Goal: Information Seeking & Learning: Check status

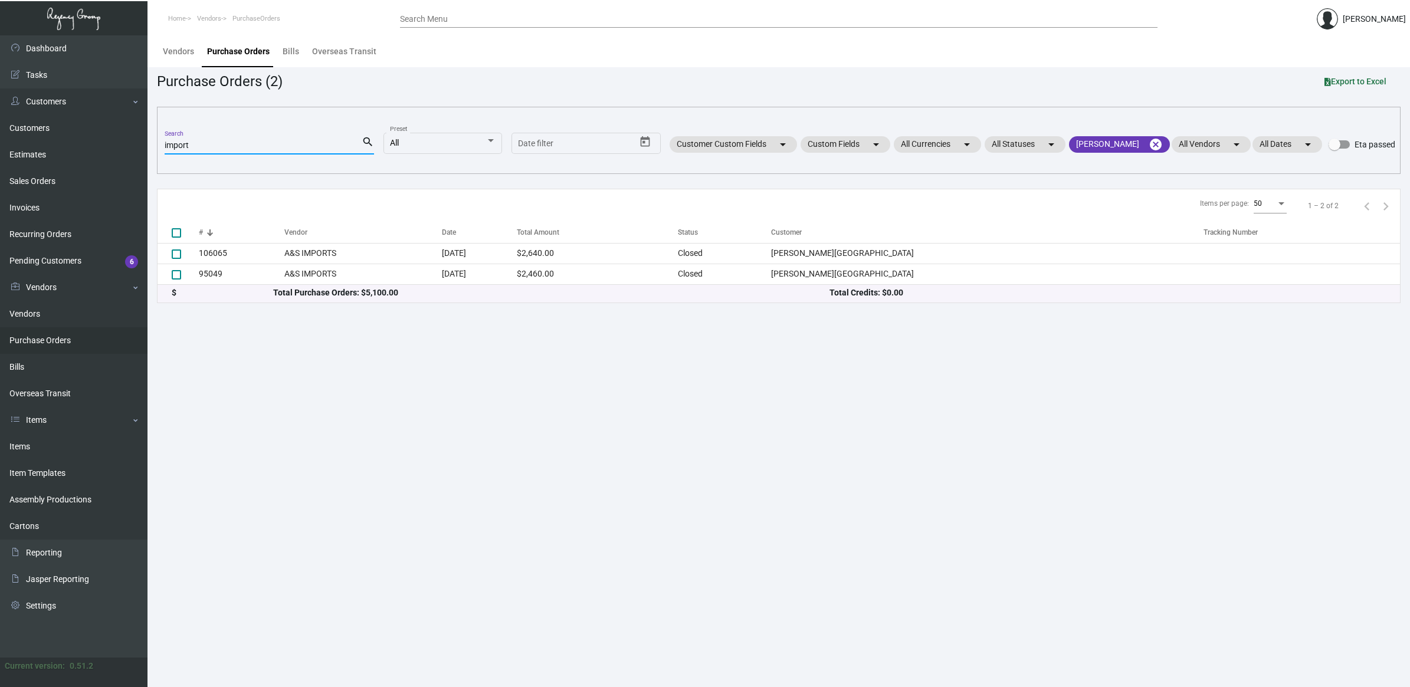
drag, startPoint x: 205, startPoint y: 142, endPoint x: -43, endPoint y: 146, distance: 247.7
click at [0, 146] on html "Home Vendors PurchaseOrders Search Menu [PERSON_NAME] Dashboard Dashboard Tasks…" at bounding box center [705, 343] width 1410 height 687
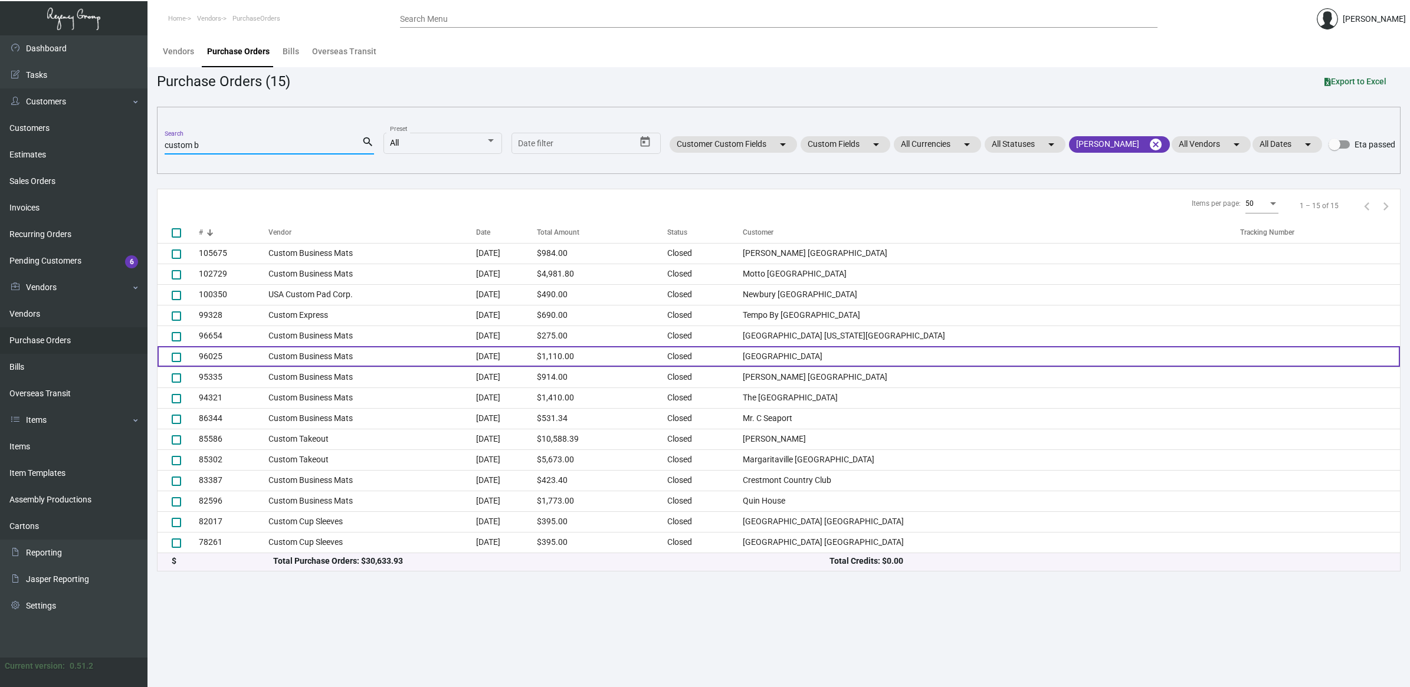
type input "custom b"
click at [957, 351] on td "[GEOGRAPHIC_DATA]" at bounding box center [991, 356] width 497 height 21
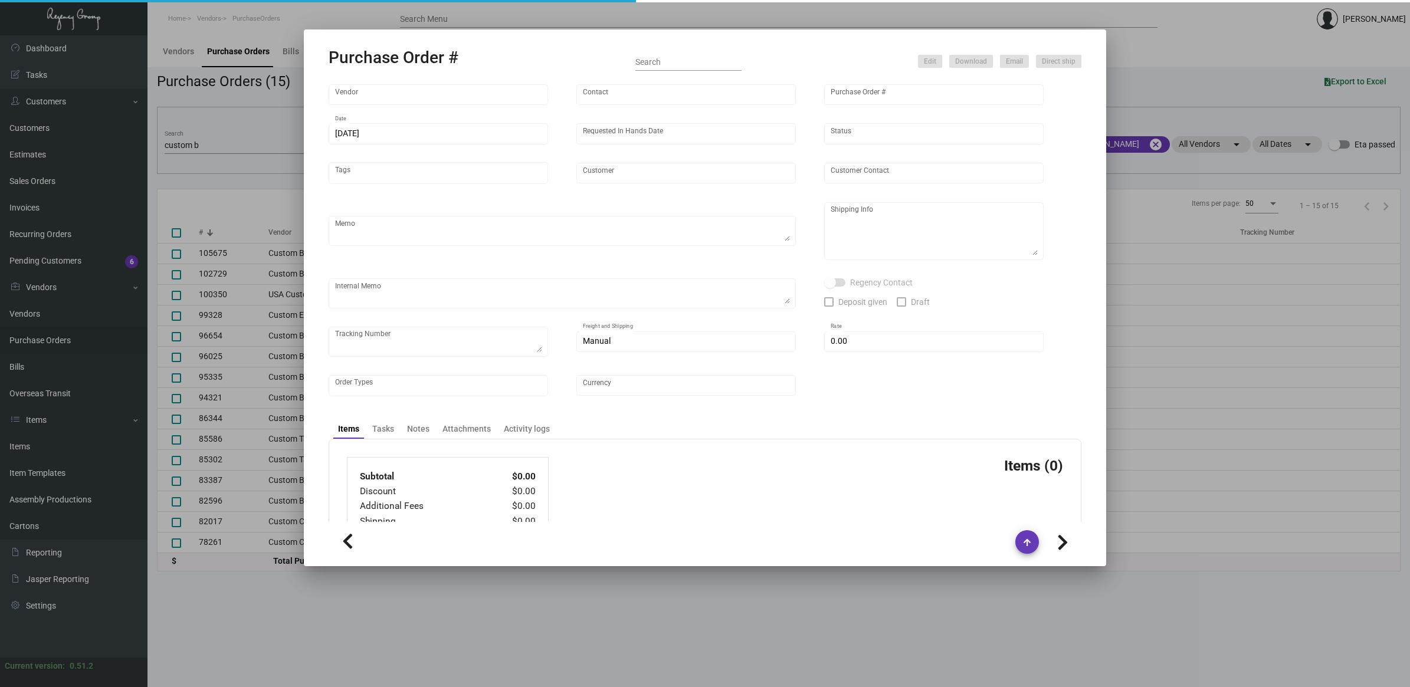
type input "Custom Business Mats"
type input "Order Entry"
type input "96025"
type input "[DATE]"
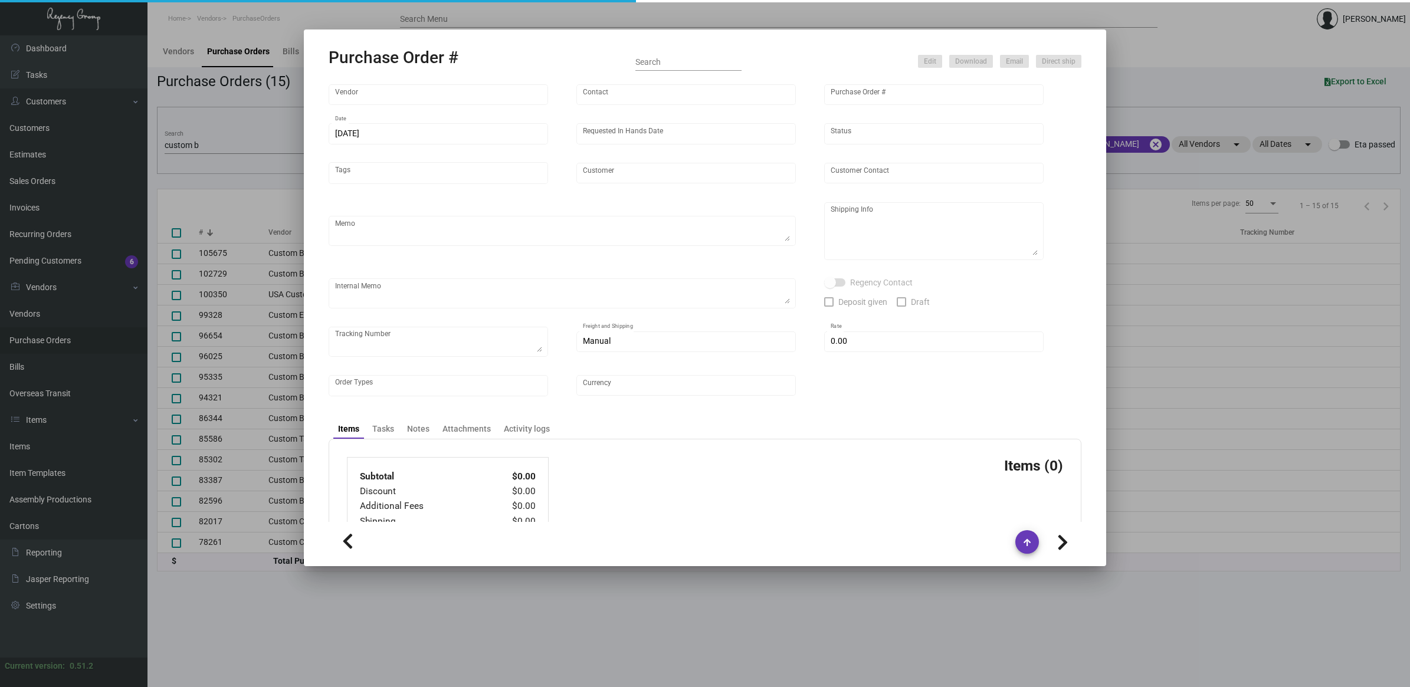
type input "[GEOGRAPHIC_DATA]"
type input "[PERSON_NAME]"
type textarea "BLIND Ship via UPS Ground Acct# 1AY276."
type textarea "[PERSON_NAME] [GEOGRAPHIC_DATA] [STREET_ADDRESS][US_STATE]"
checkbox input "true"
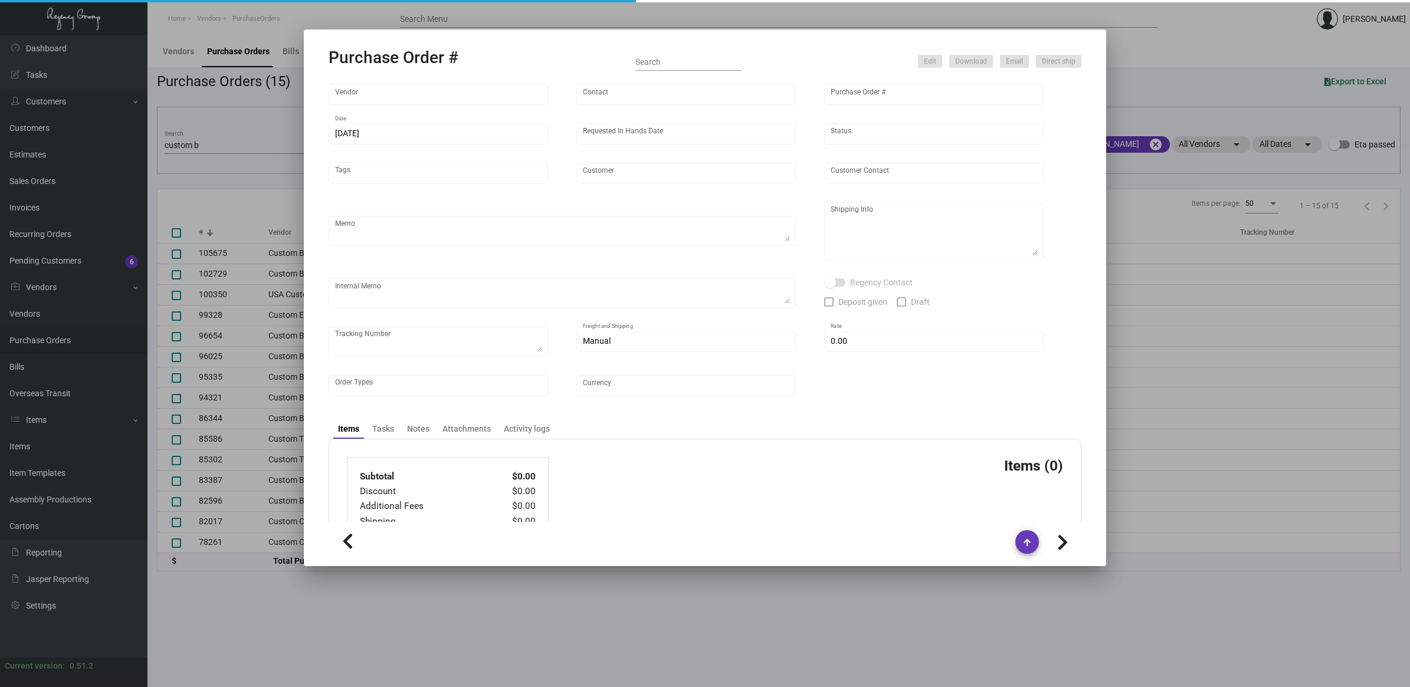
type input "$ 0.00"
type input "United States Dollar $"
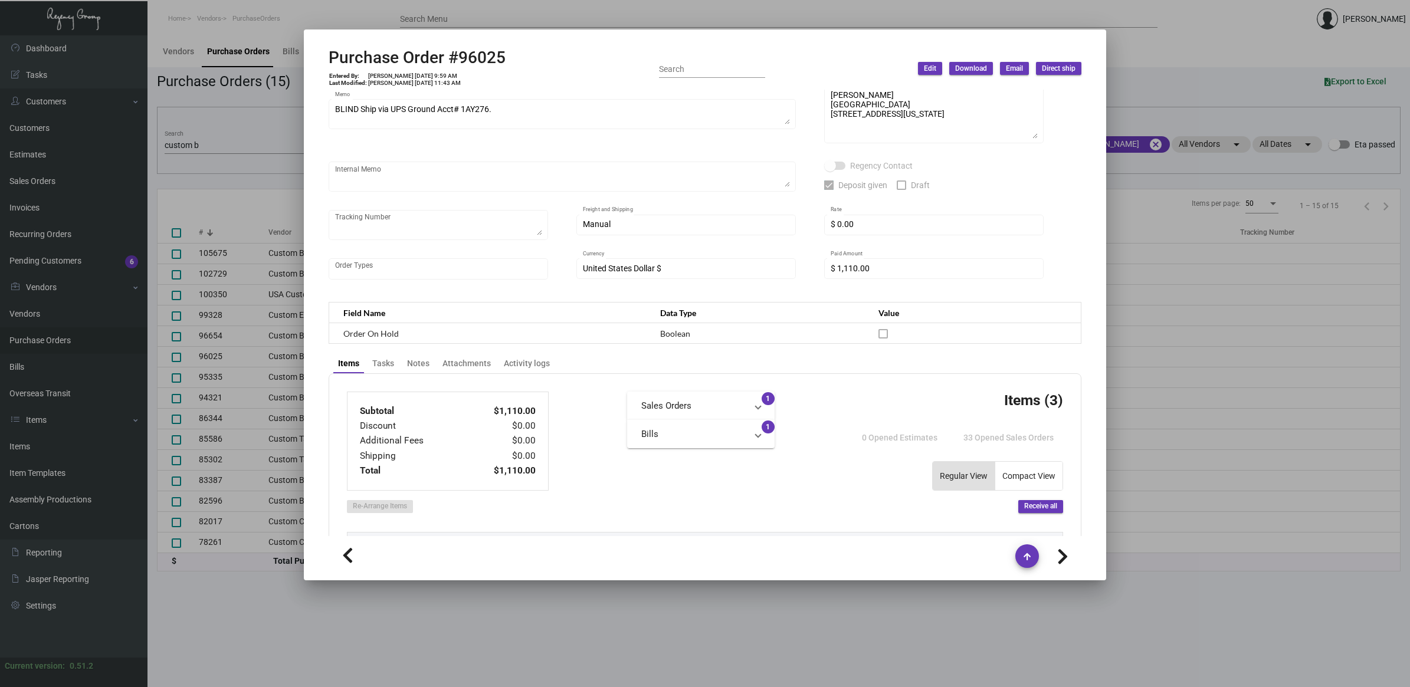
scroll to position [132, 0]
click at [488, 364] on div "Attachments" at bounding box center [466, 363] width 48 height 12
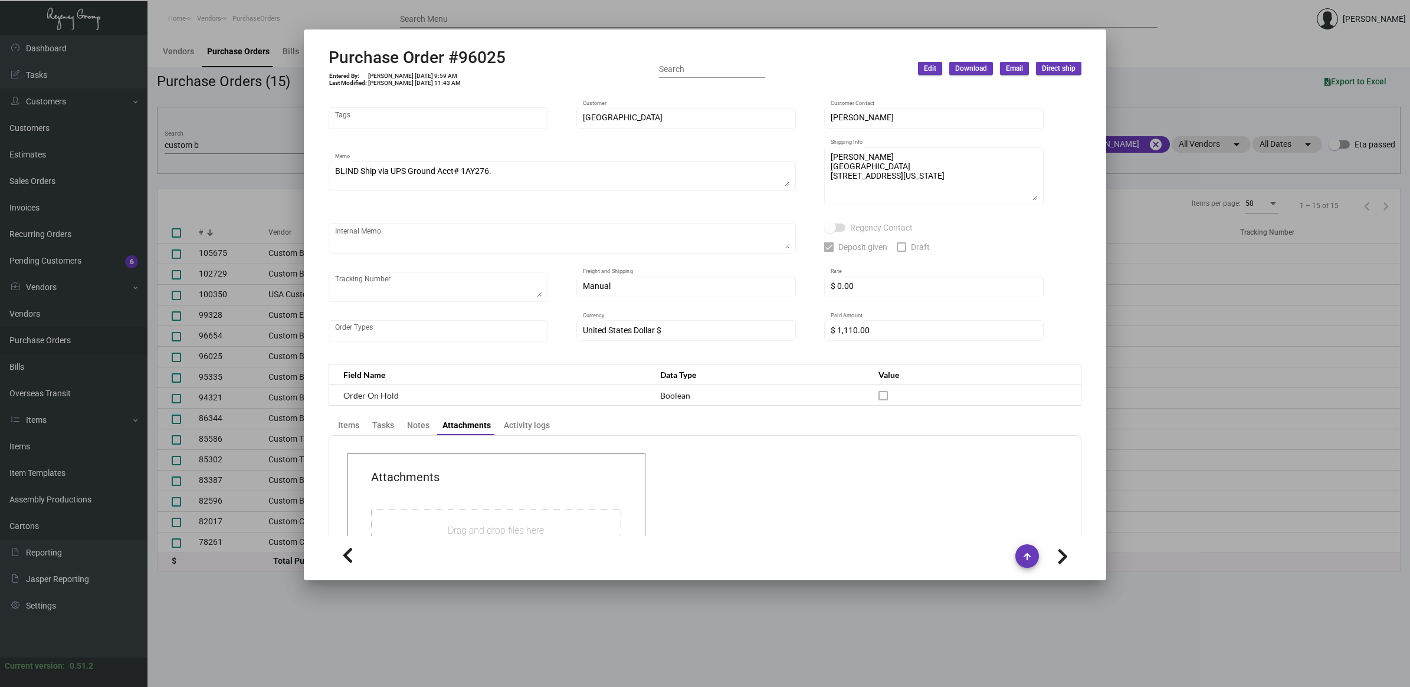
scroll to position [173, 0]
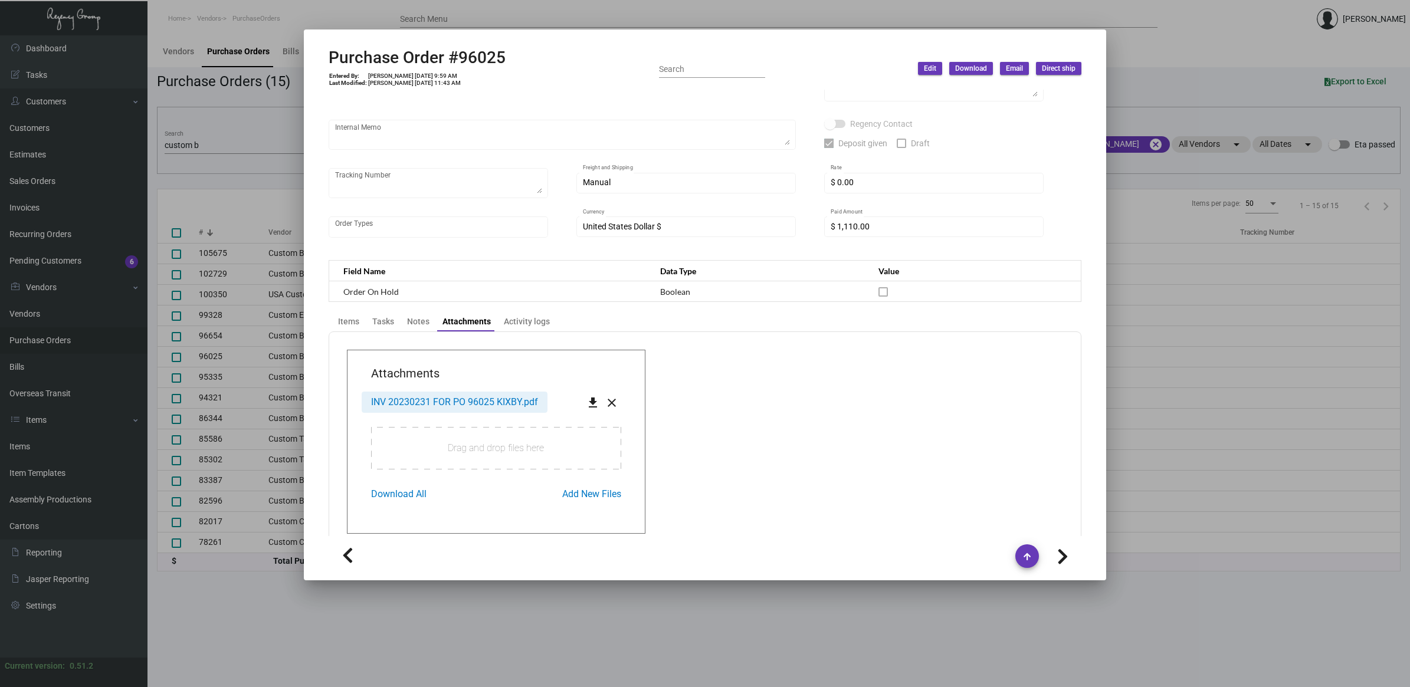
click at [517, 404] on span "INV 20230231 FOR PO 96025 KIXBY.pdf" at bounding box center [454, 401] width 167 height 11
click at [248, 153] on div at bounding box center [705, 343] width 1410 height 687
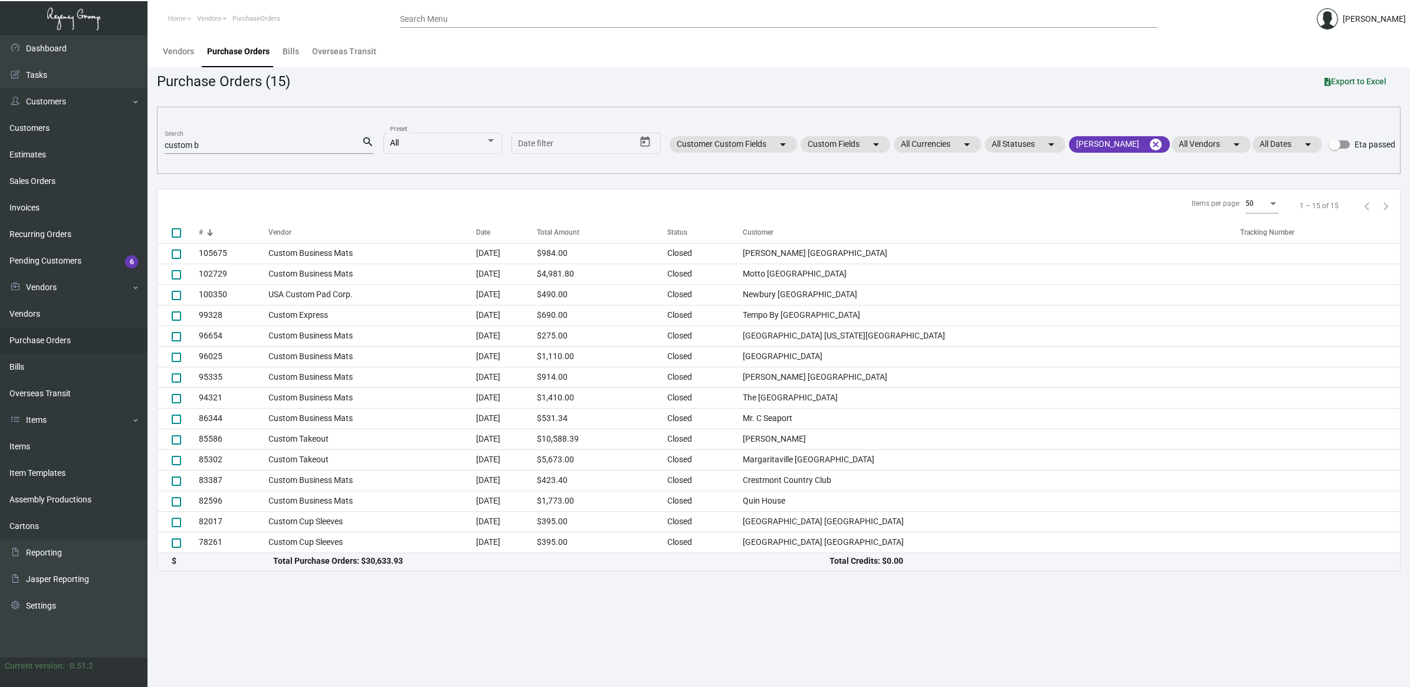
click at [254, 145] on input "custom b" at bounding box center [263, 145] width 197 height 9
click at [254, 144] on input "custom b" at bounding box center [263, 145] width 197 height 9
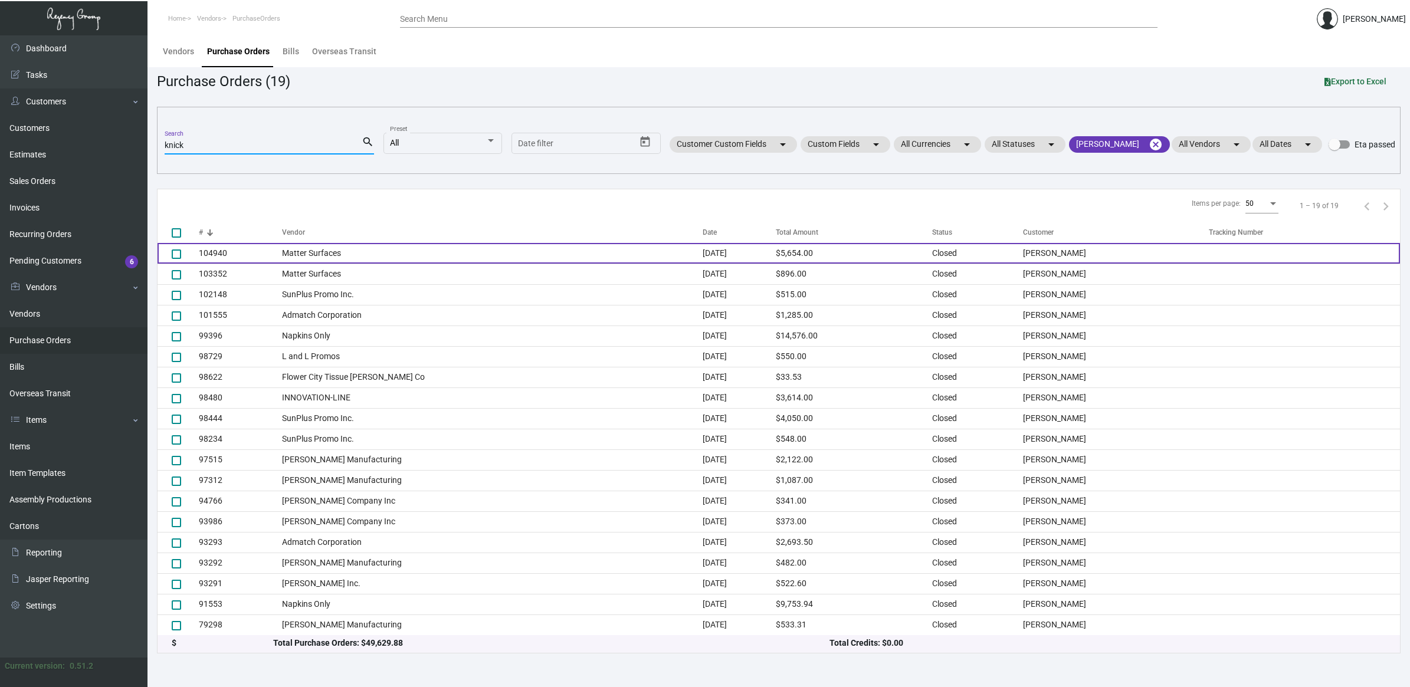
type input "knick"
click at [354, 248] on td "Matter Surfaces" at bounding box center [492, 253] width 421 height 21
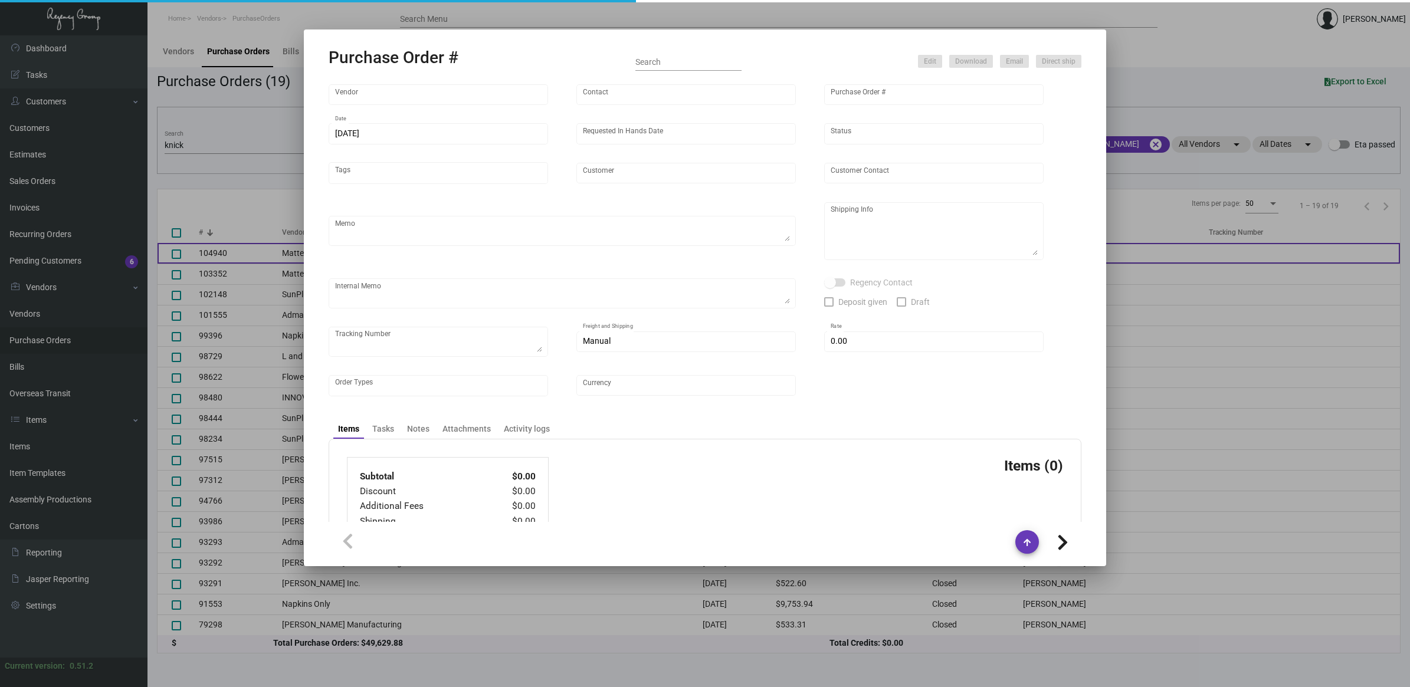
type input "Matter Surfaces"
type input "[PERSON_NAME]"
type input "104940"
type input "[DATE]"
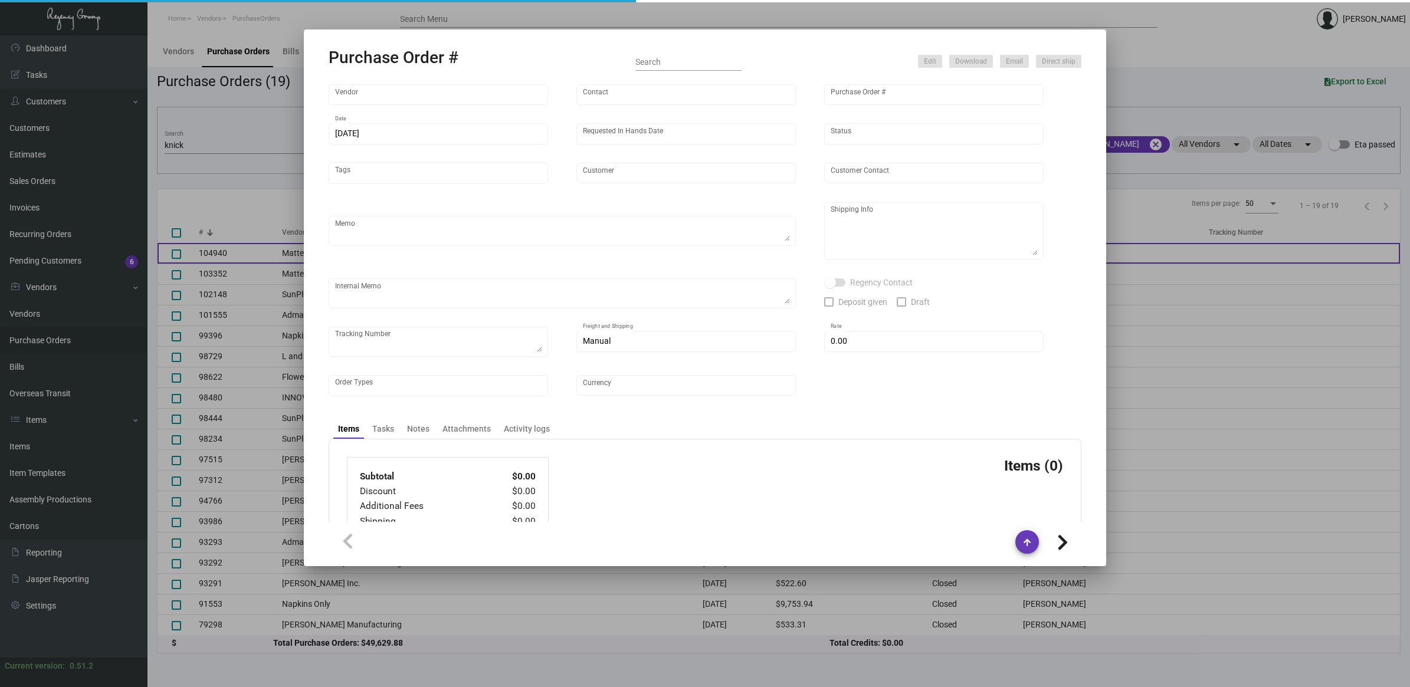
type input "[PERSON_NAME]"
type textarea "FIRM IN HANDS DATE."
type textarea "[PERSON_NAME] Case [PERSON_NAME][GEOGRAPHIC_DATA][STREET_ADDRESS][US_STATE]"
type textarea "IHD [DATE] ACH [DATE]."
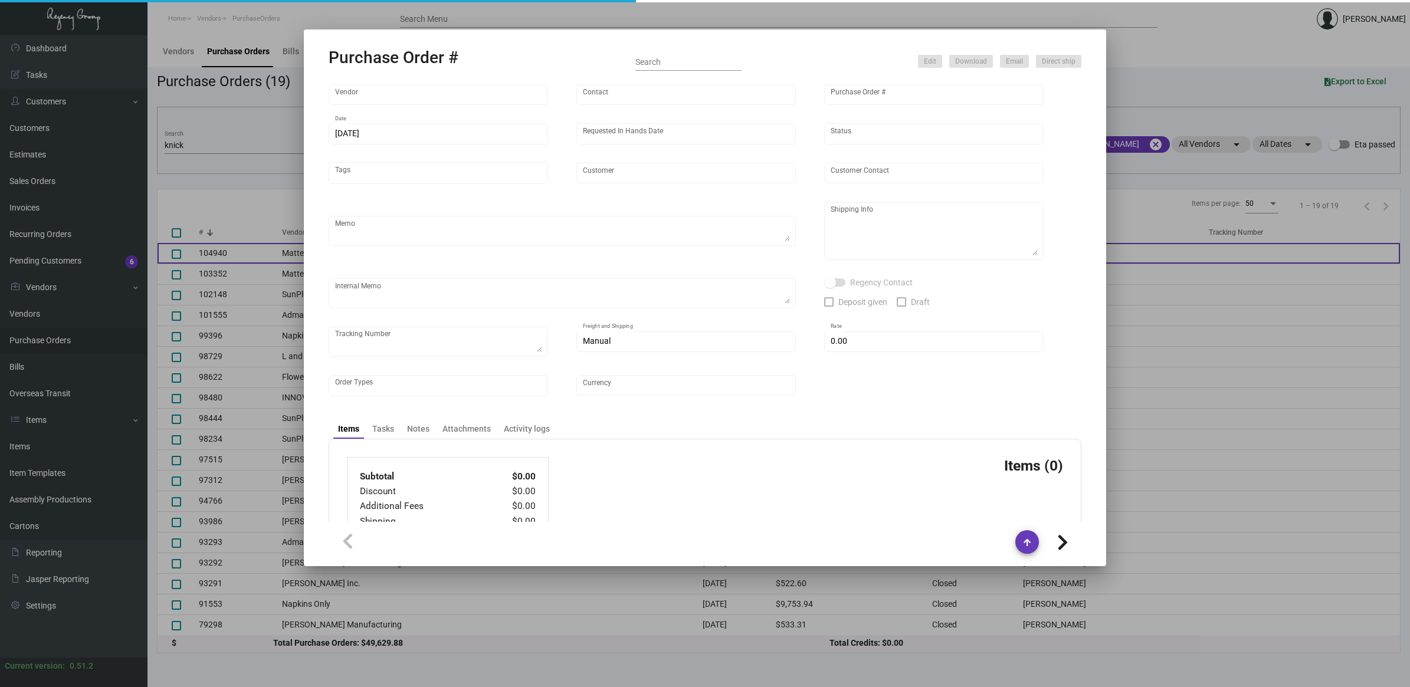
checkbox input "true"
type input "$ 415.00"
type input "United States Dollar $"
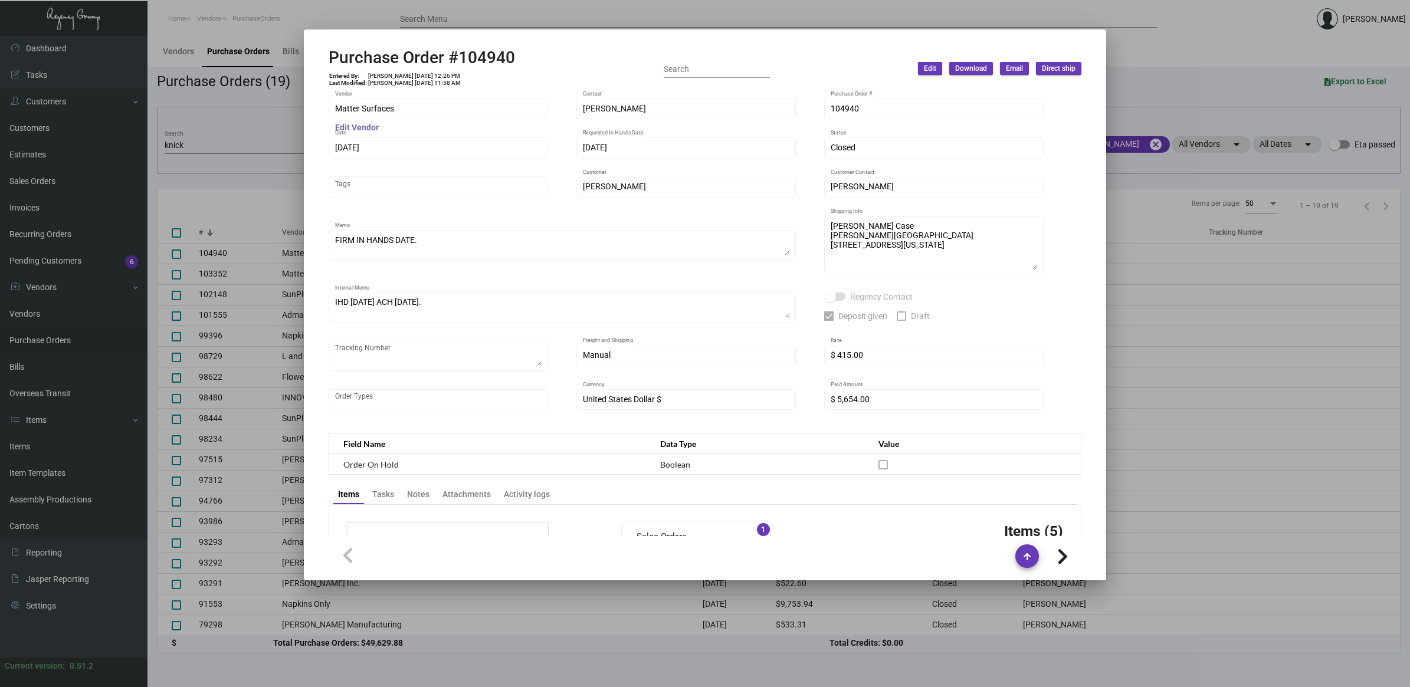
click at [373, 127] on mat-hint "Edit Vendor" at bounding box center [357, 127] width 44 height 9
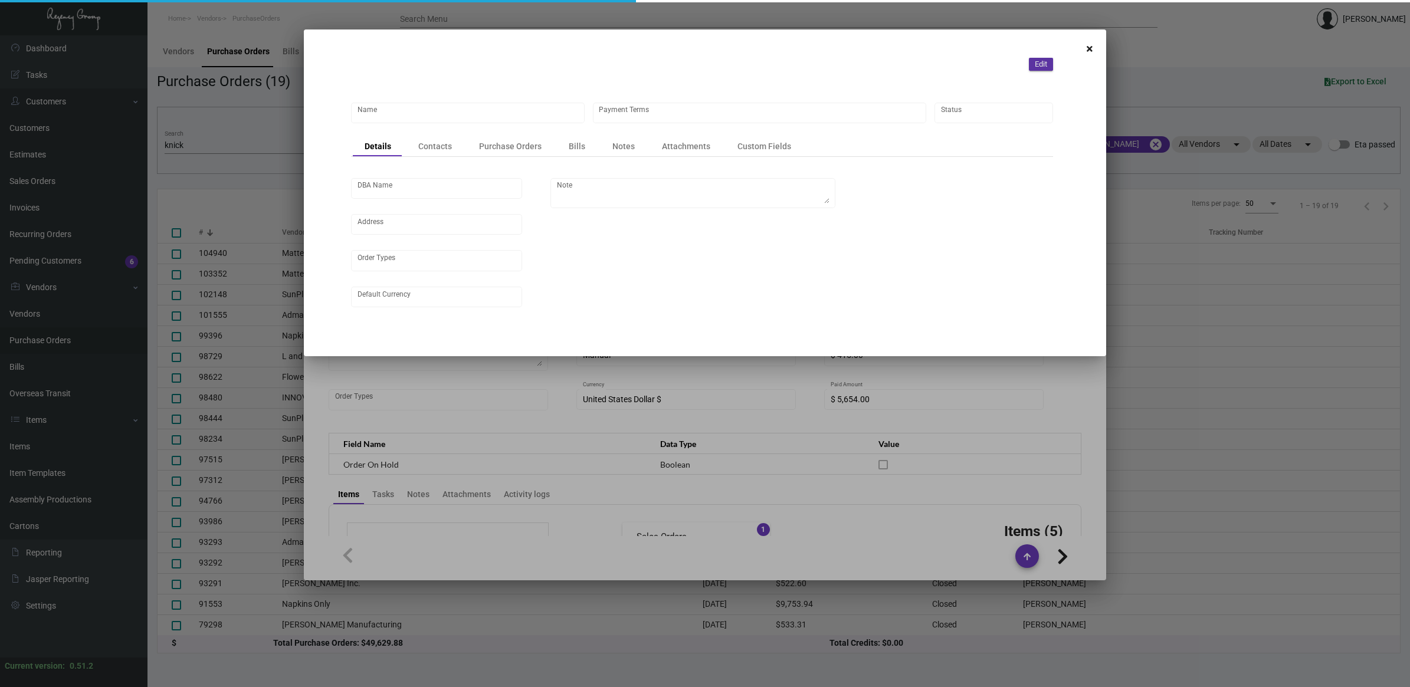
type input "Matter Surfaces"
type input "Net 30"
type input "United States Dollar $"
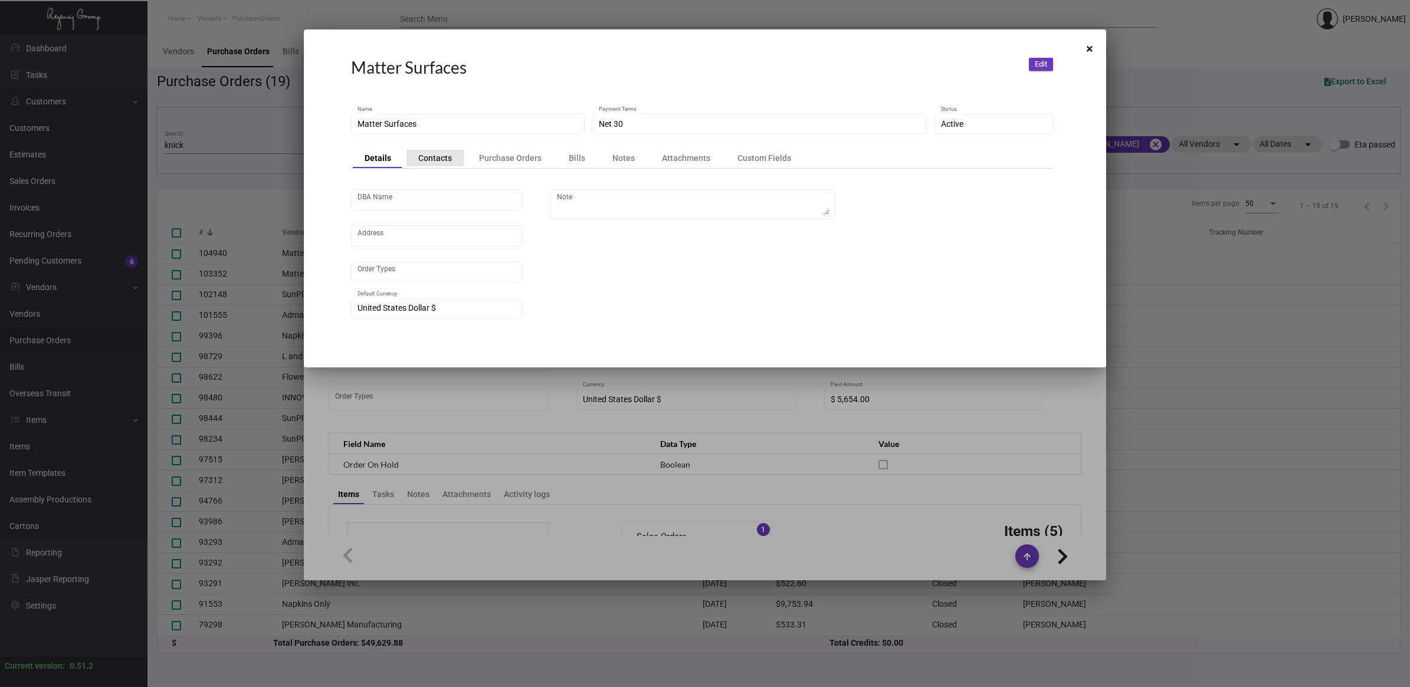
click at [425, 152] on div "Contacts" at bounding box center [435, 158] width 34 height 12
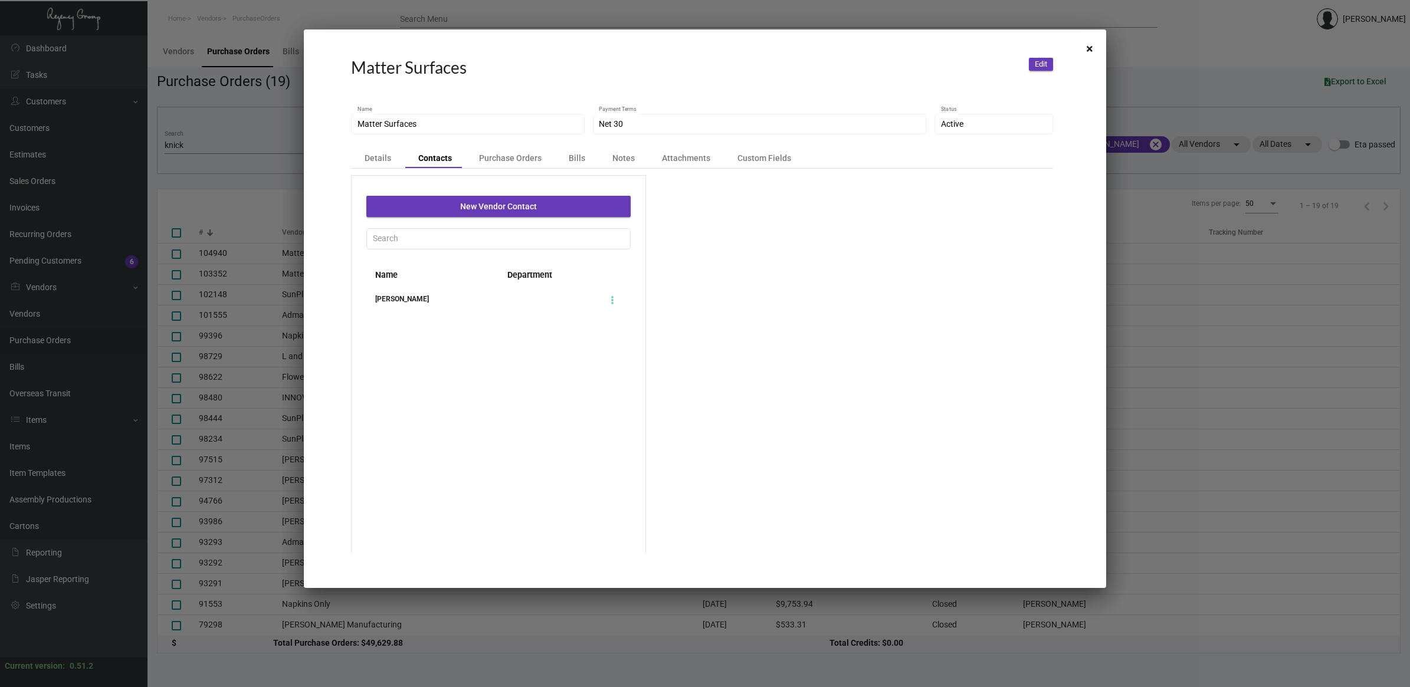
click at [426, 301] on div "[PERSON_NAME]" at bounding box center [432, 299] width 132 height 12
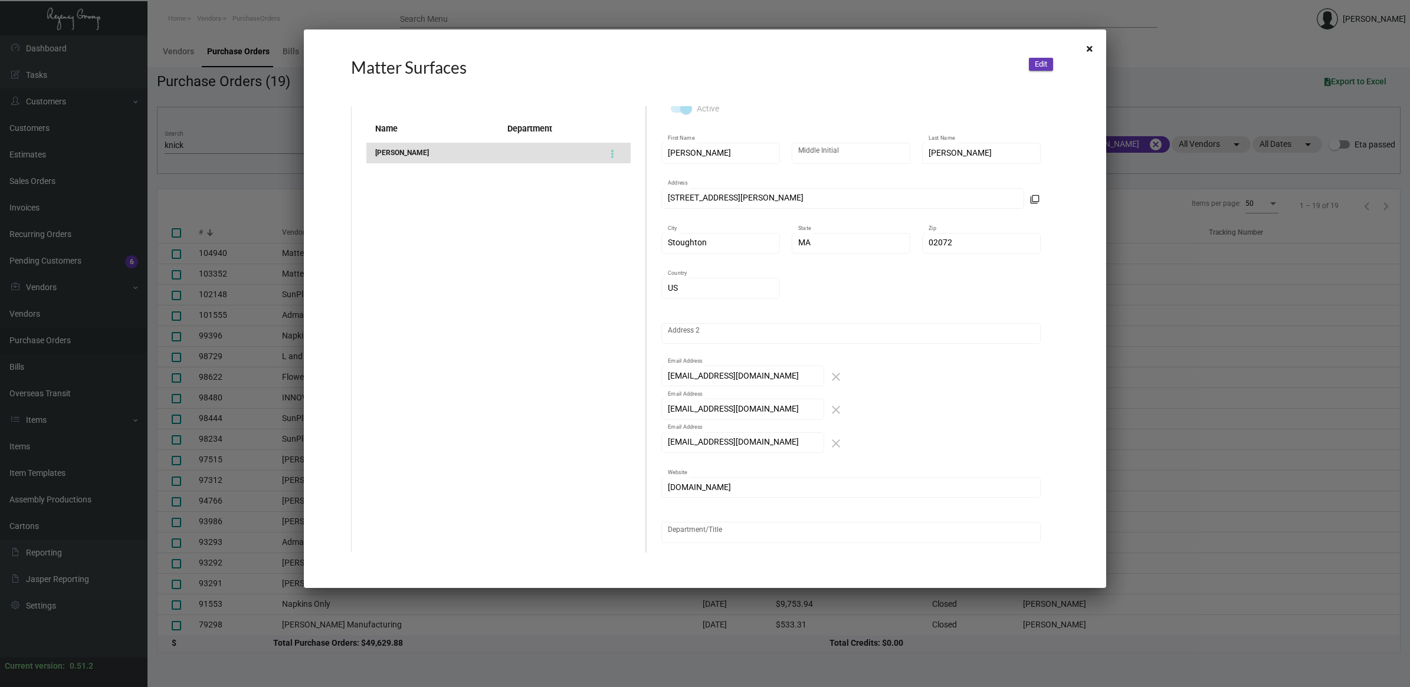
scroll to position [147, 0]
click at [0, 318] on html "Home Vendors PurchaseOrders Search Menu [PERSON_NAME] Dashboard Dashboard Tasks…" at bounding box center [705, 343] width 1410 height 687
click at [406, 396] on div "New Vendor Contact Name Department [PERSON_NAME] [PERSON_NAME] Edit Active [PER…" at bounding box center [702, 319] width 702 height 583
